Goal: Check status: Check status

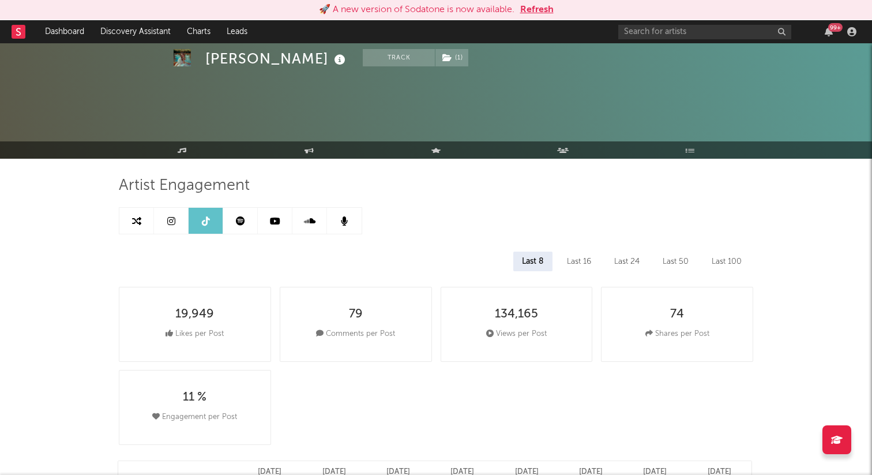
select select "6m"
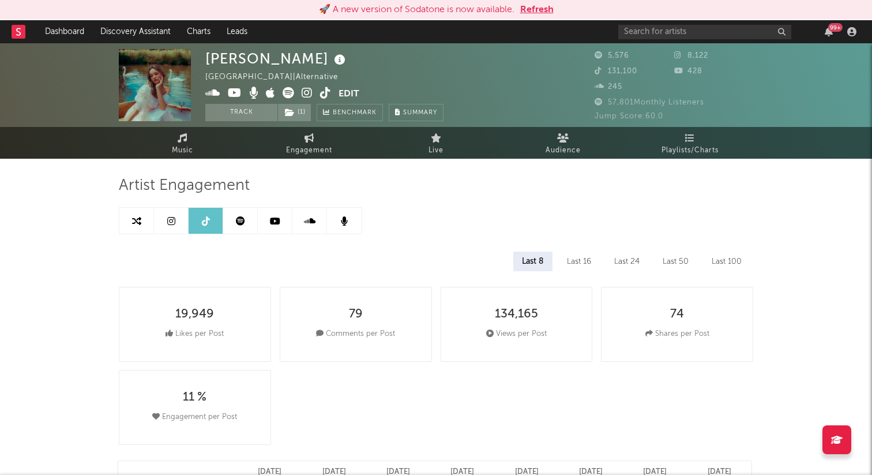
click at [527, 9] on button "Refresh" at bounding box center [536, 10] width 33 height 14
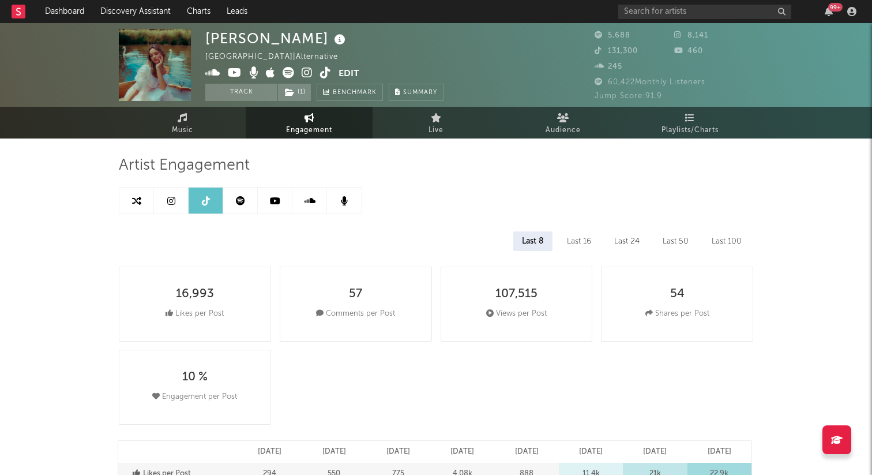
select select "6m"
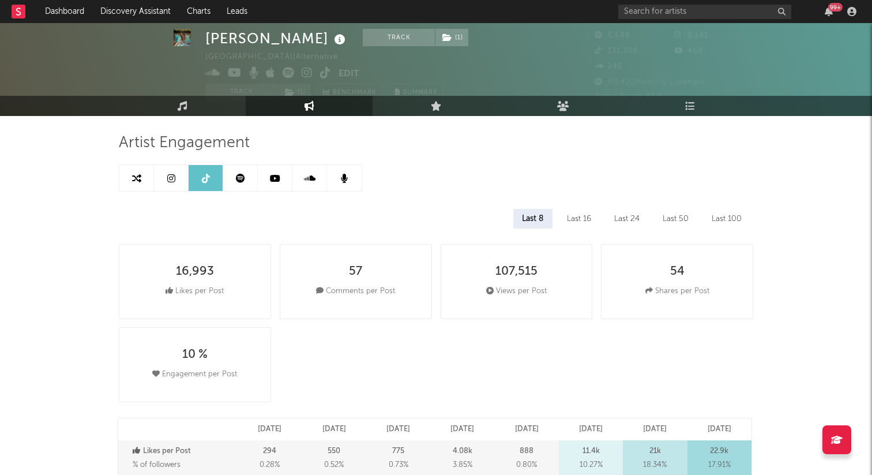
scroll to position [10, 0]
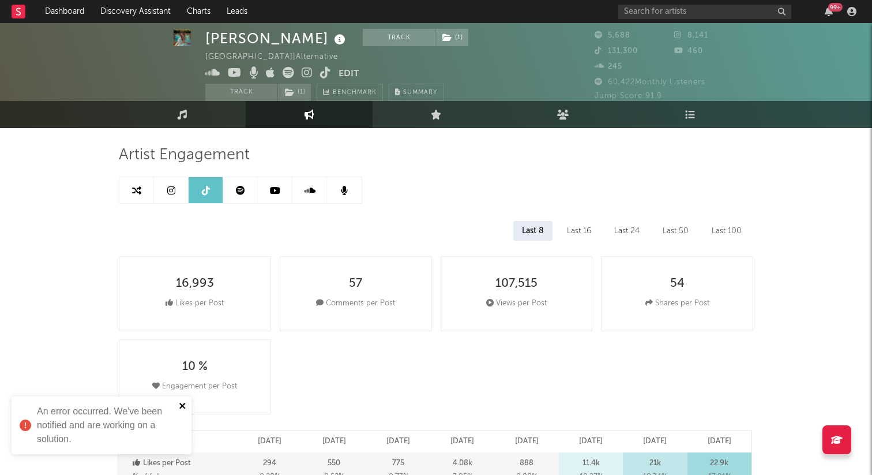
click at [180, 405] on icon "close" at bounding box center [183, 405] width 8 height 9
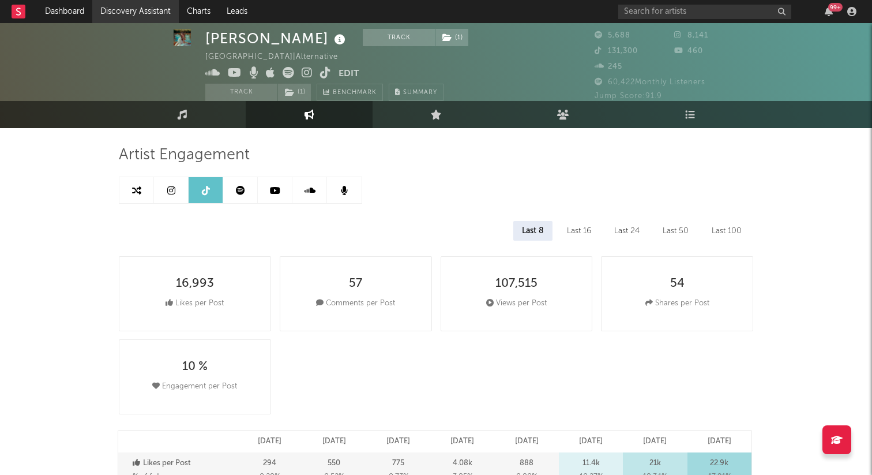
click at [119, 12] on link "Discovery Assistant" at bounding box center [135, 11] width 87 height 23
